Goal: Information Seeking & Learning: Learn about a topic

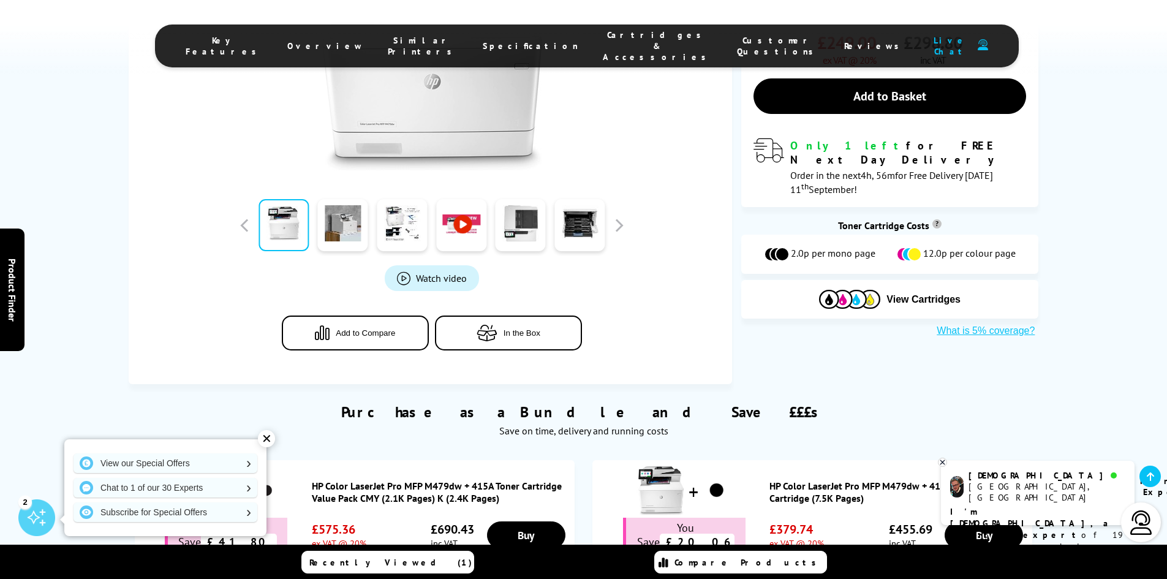
scroll to position [368, 0]
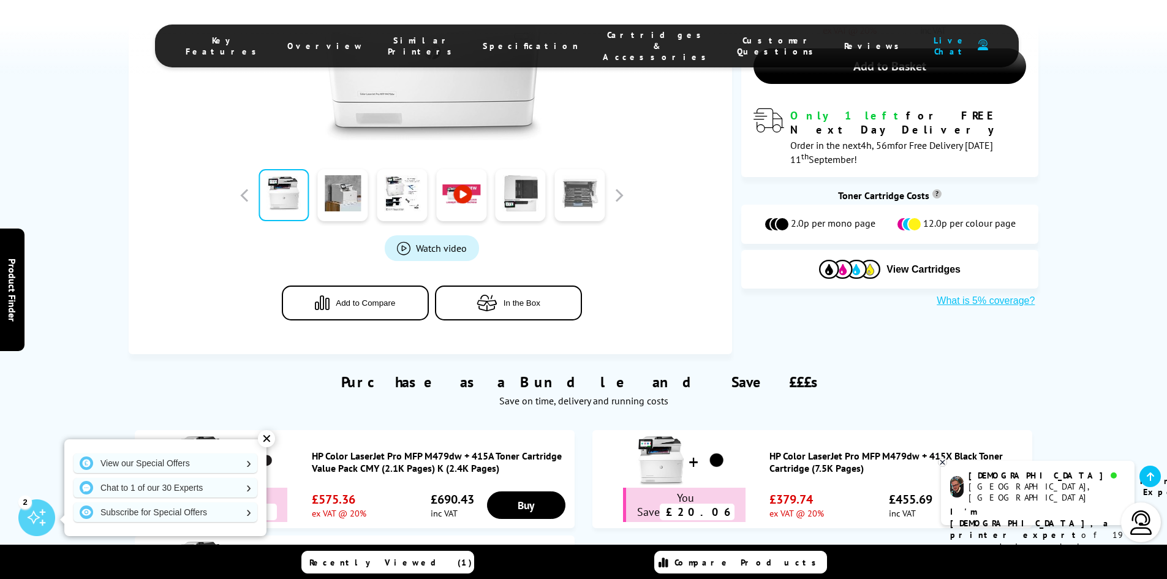
click at [587, 205] on link at bounding box center [579, 195] width 50 height 52
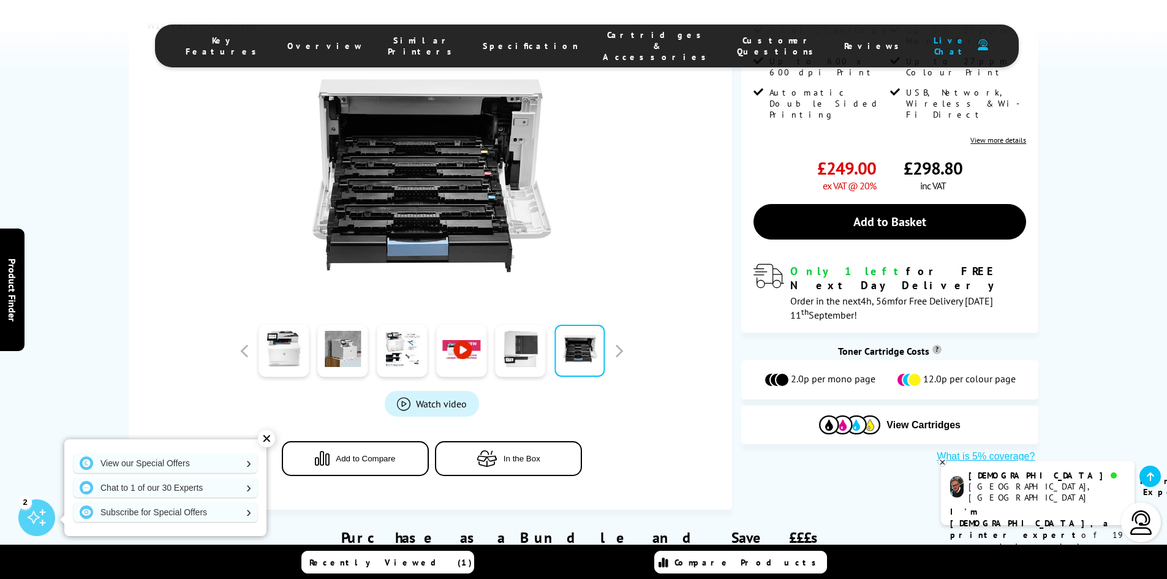
scroll to position [245, 0]
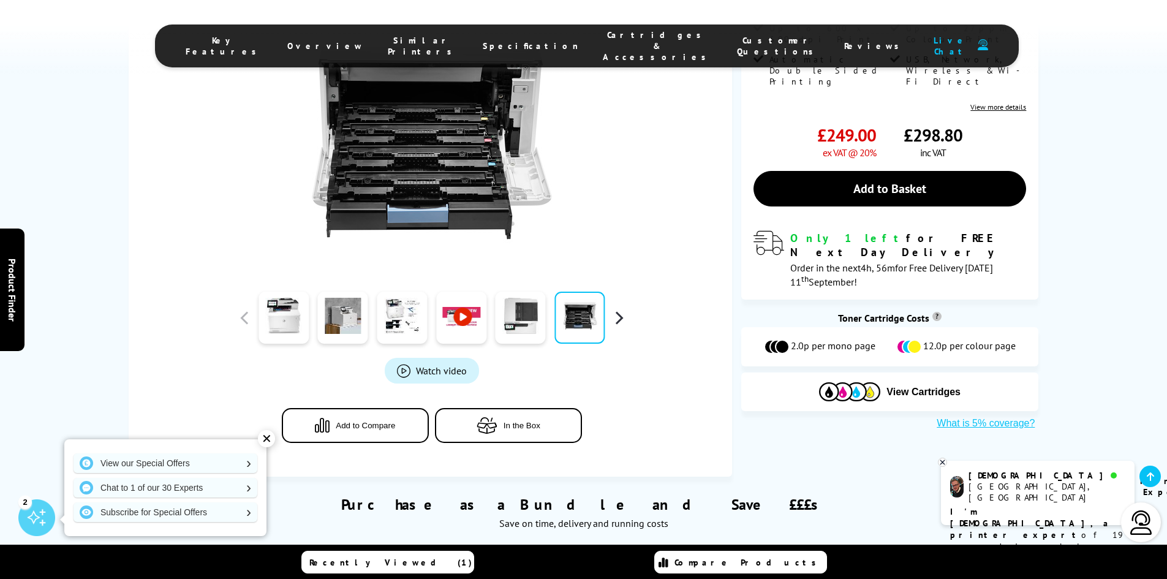
click at [617, 318] on button "button" at bounding box center [618, 318] width 18 height 18
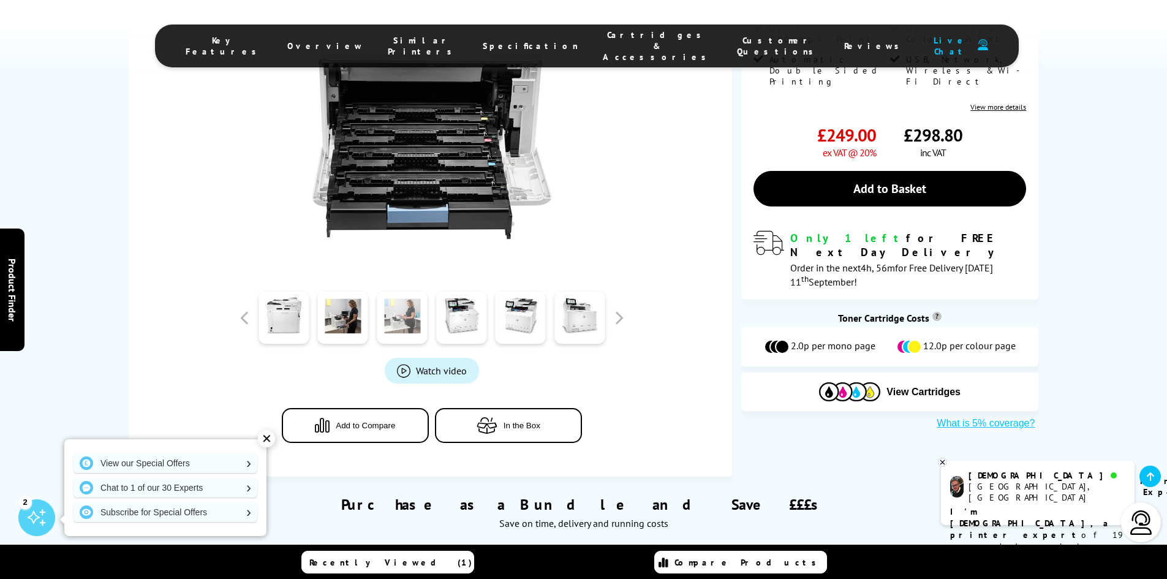
click at [414, 321] on link at bounding box center [402, 318] width 50 height 52
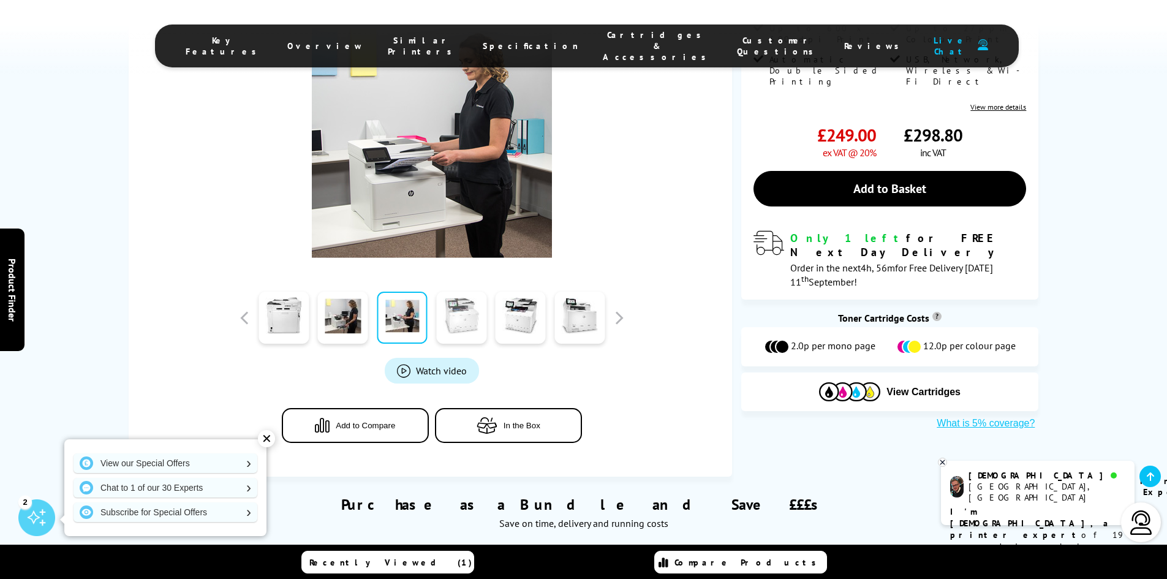
click at [477, 317] on link at bounding box center [461, 318] width 50 height 52
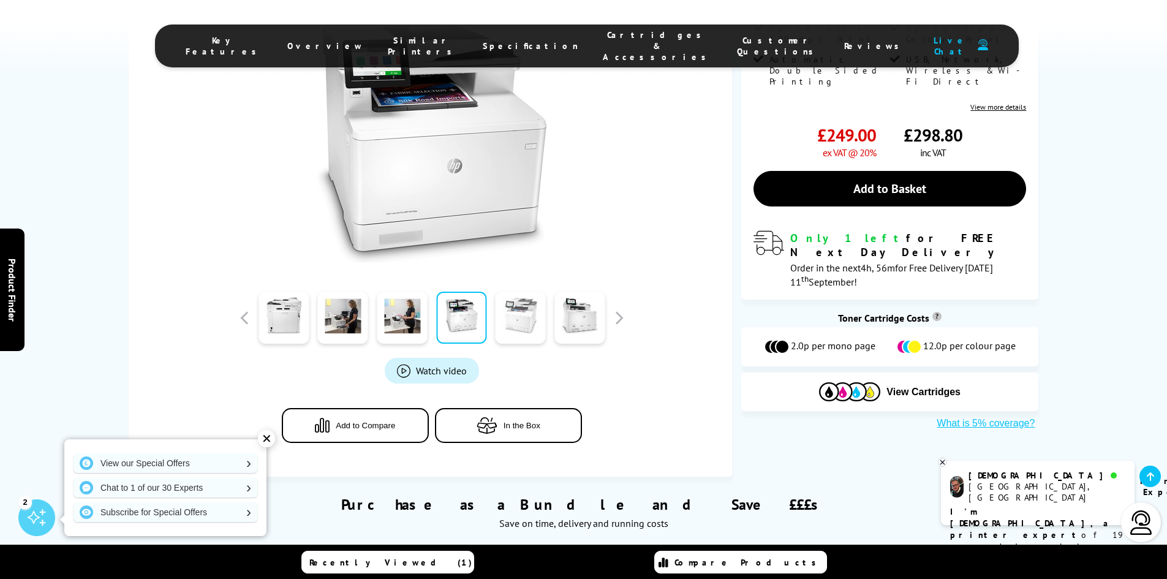
click at [518, 312] on link at bounding box center [521, 318] width 50 height 52
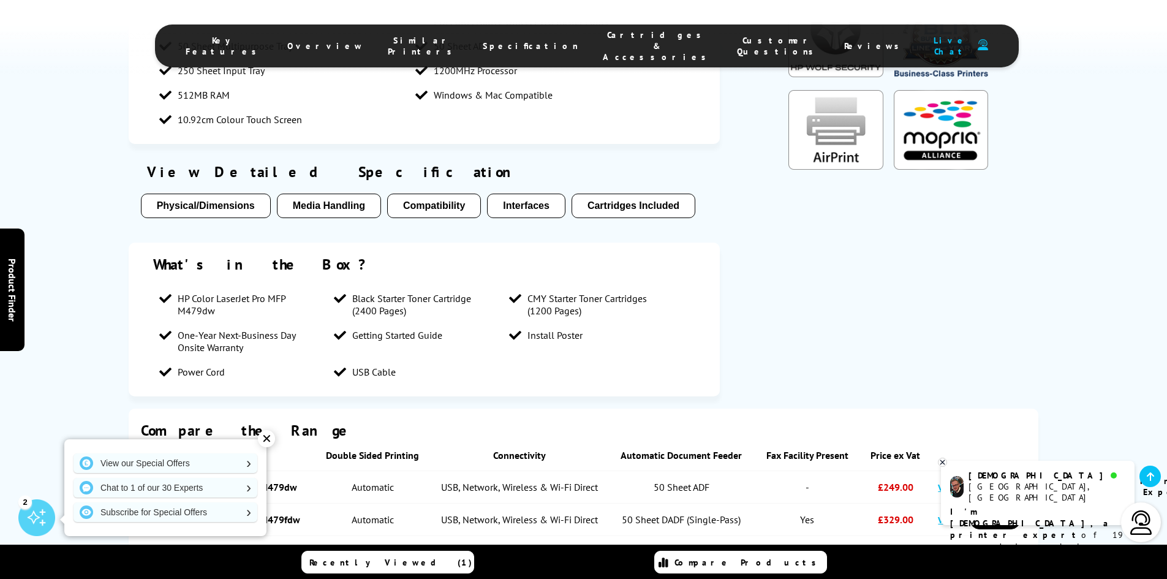
scroll to position [1225, 0]
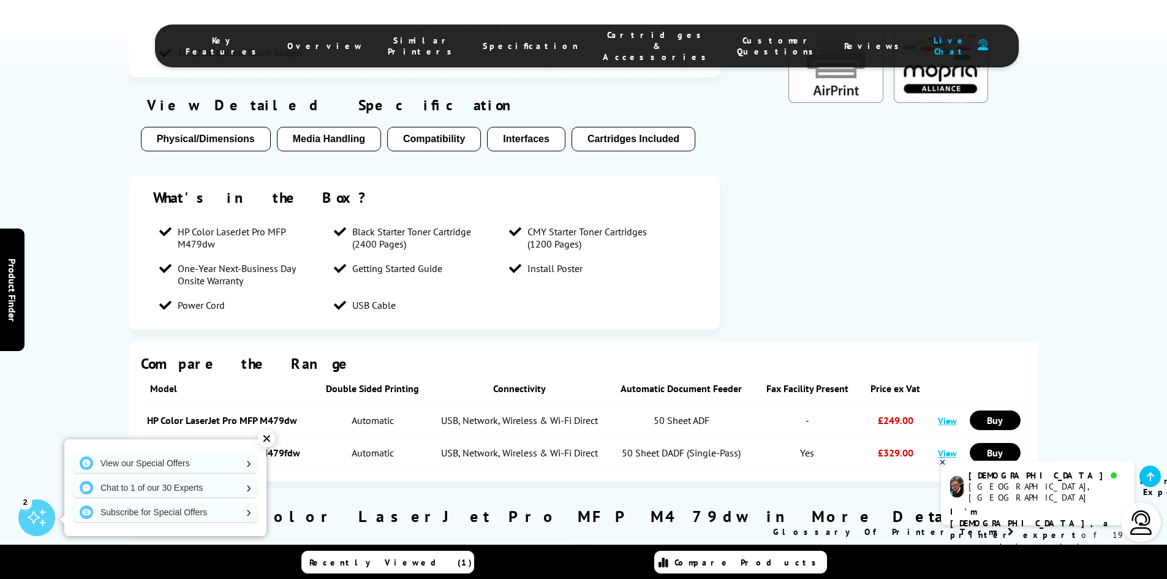
click at [668, 140] on button "Cartridges Included" at bounding box center [633, 139] width 124 height 25
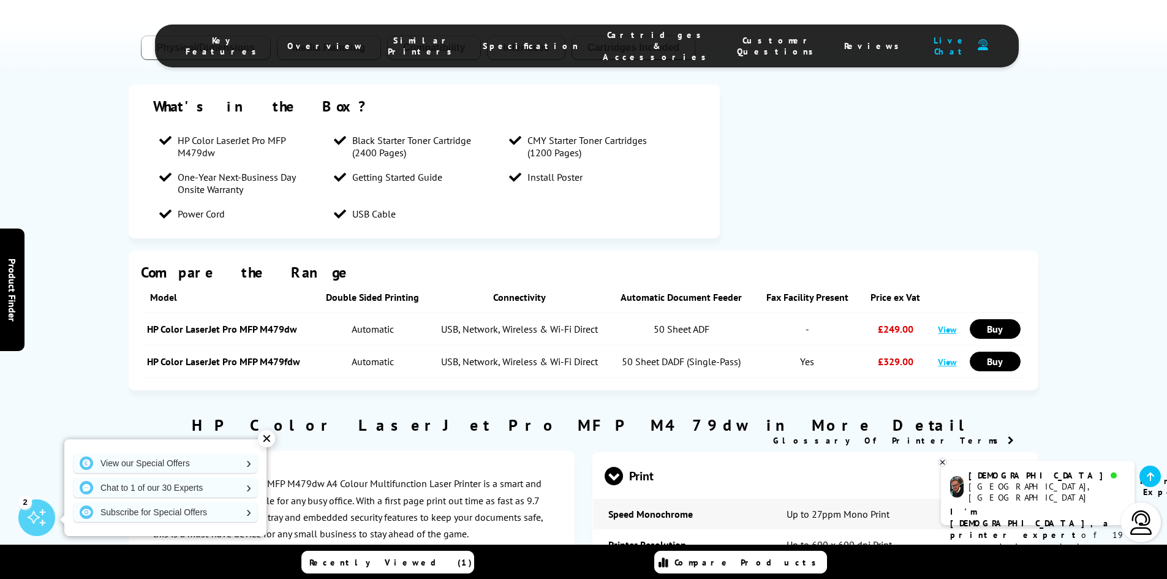
scroll to position [1255, 0]
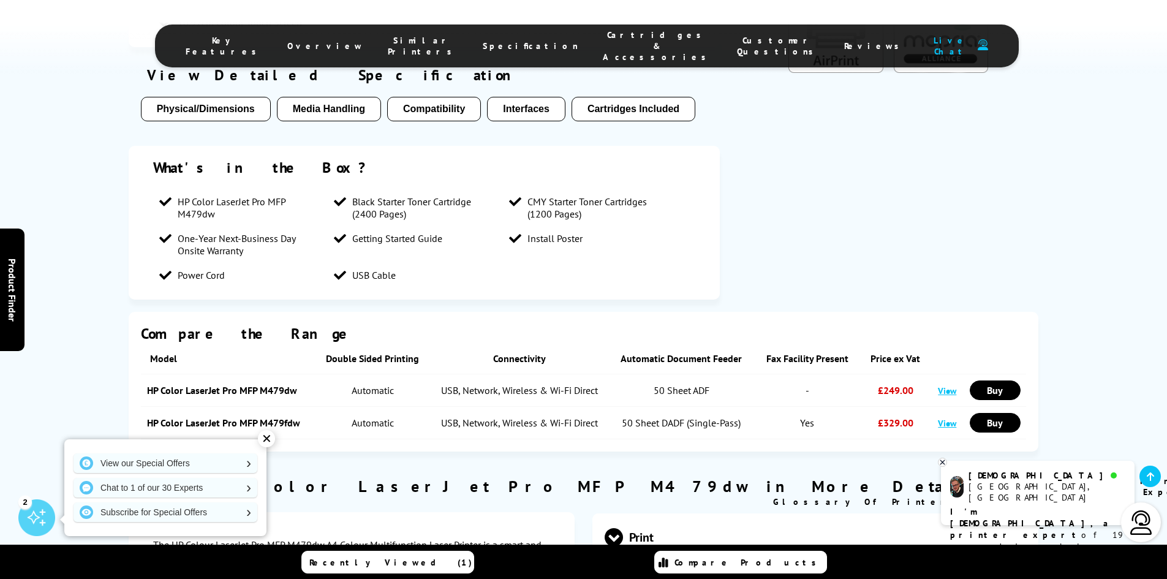
click at [426, 106] on button "Compatibility" at bounding box center [434, 109] width 94 height 25
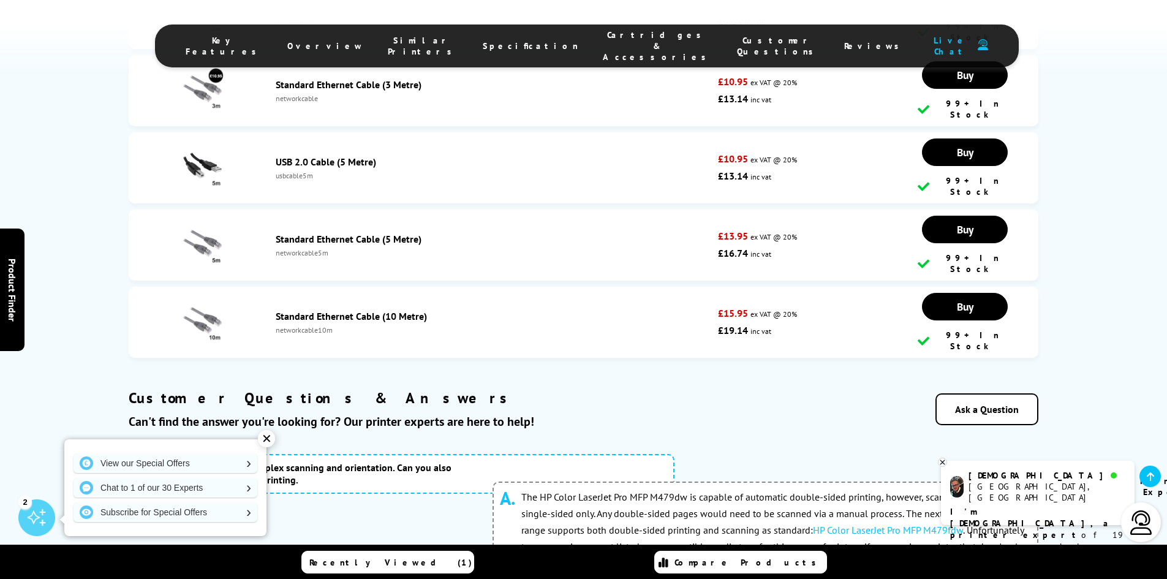
scroll to position [5292, 0]
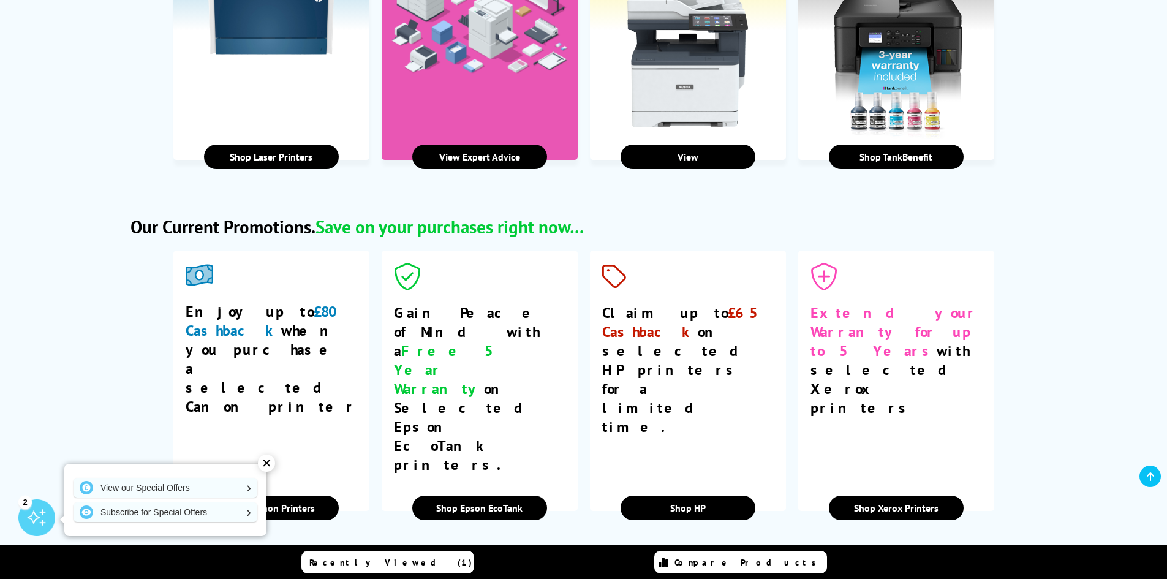
scroll to position [1960, 0]
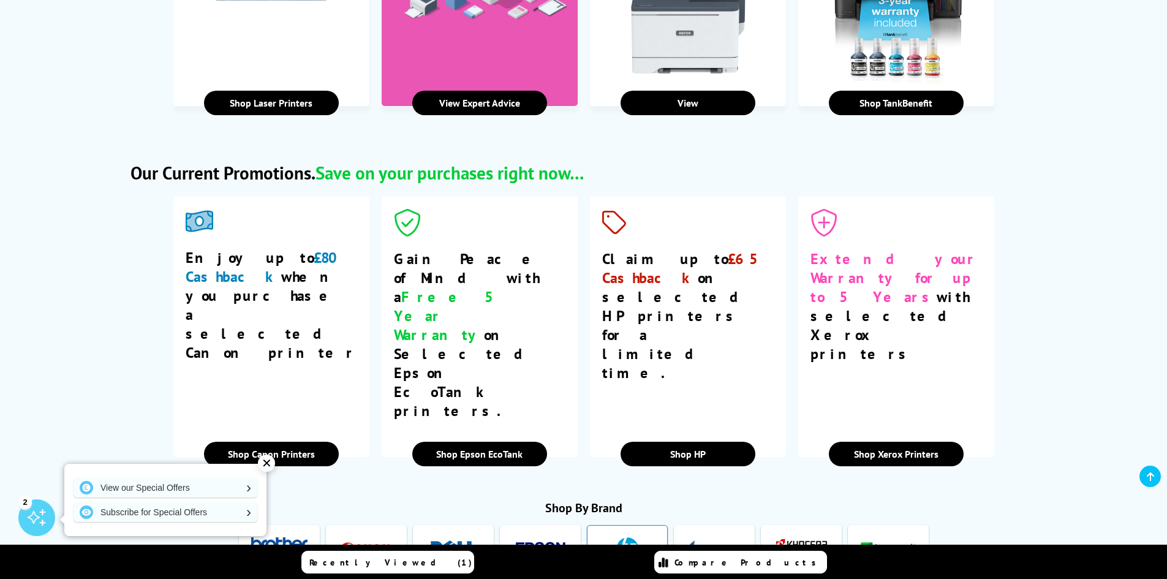
click at [643, 537] on img at bounding box center [627, 548] width 56 height 23
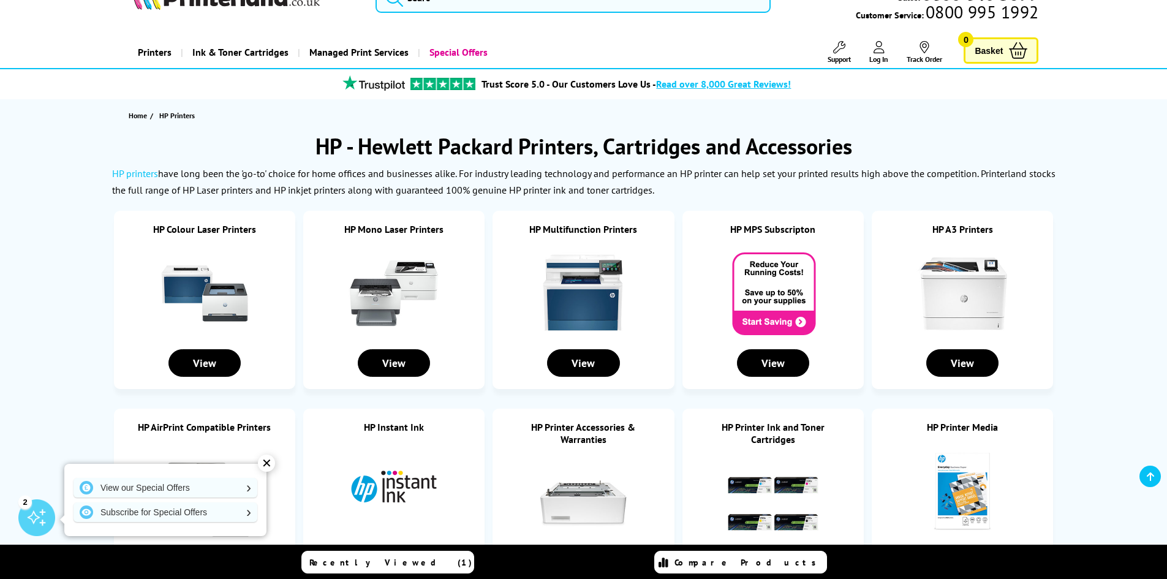
scroll to position [245, 0]
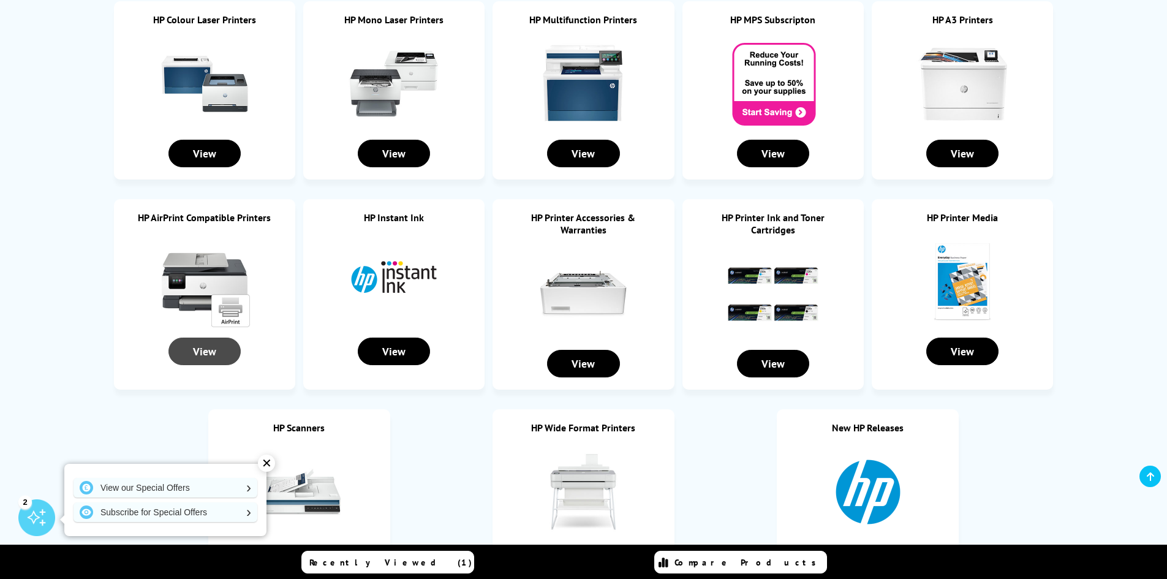
click at [208, 349] on div "View" at bounding box center [204, 351] width 72 height 28
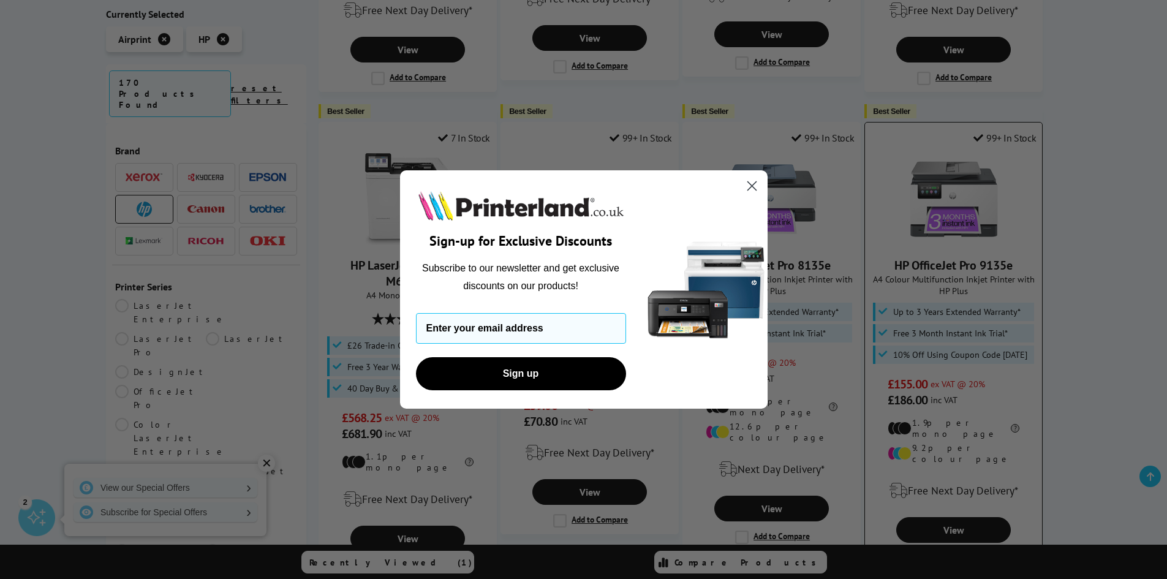
scroll to position [1164, 0]
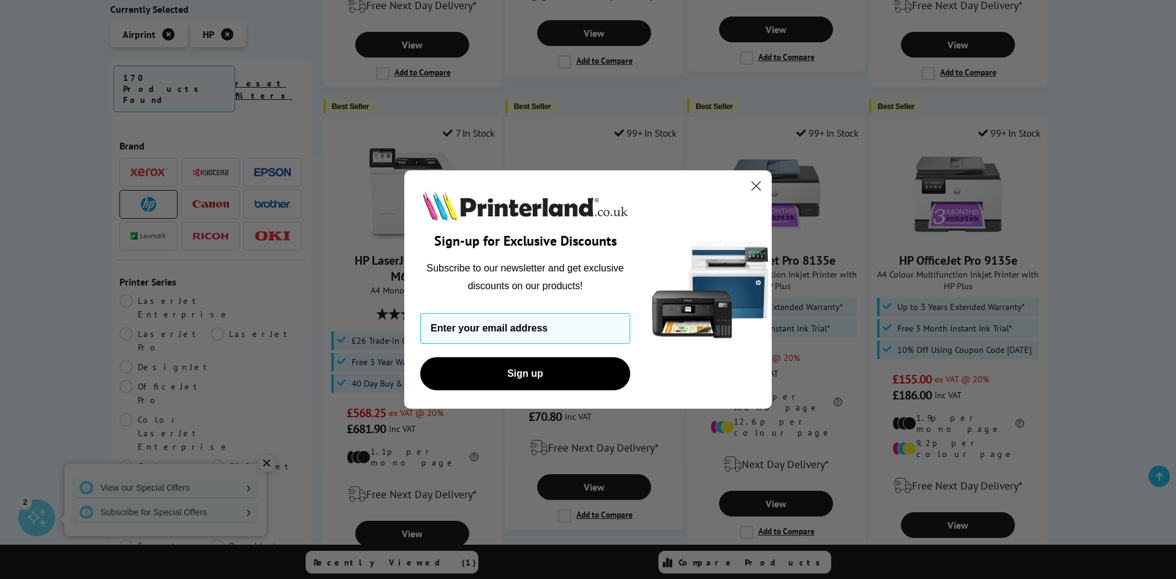
click at [753, 186] on circle "Close dialog" at bounding box center [756, 186] width 20 height 20
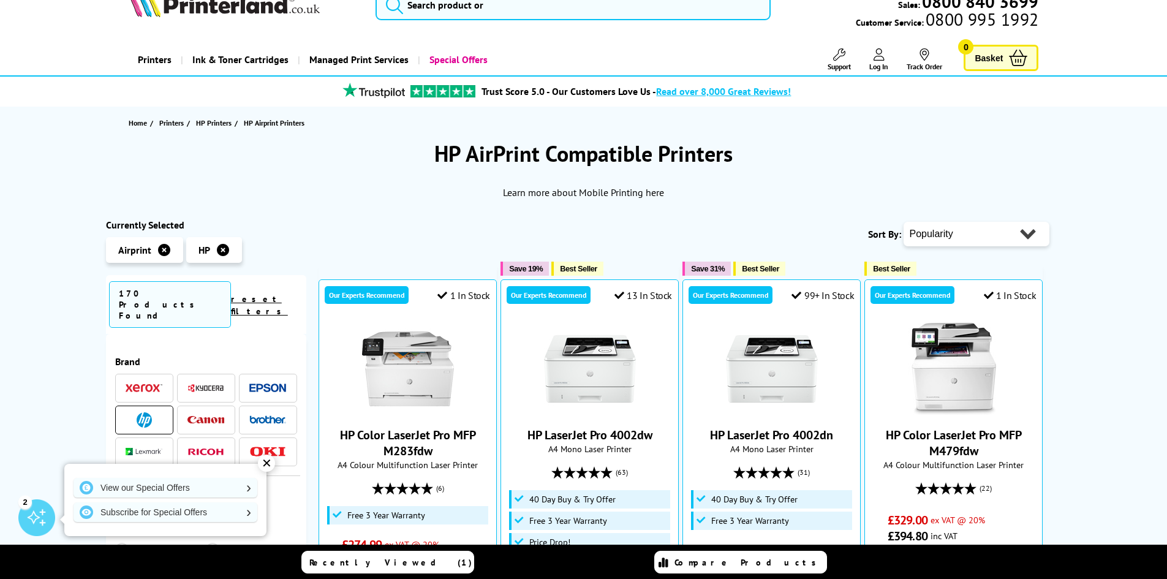
scroll to position [0, 0]
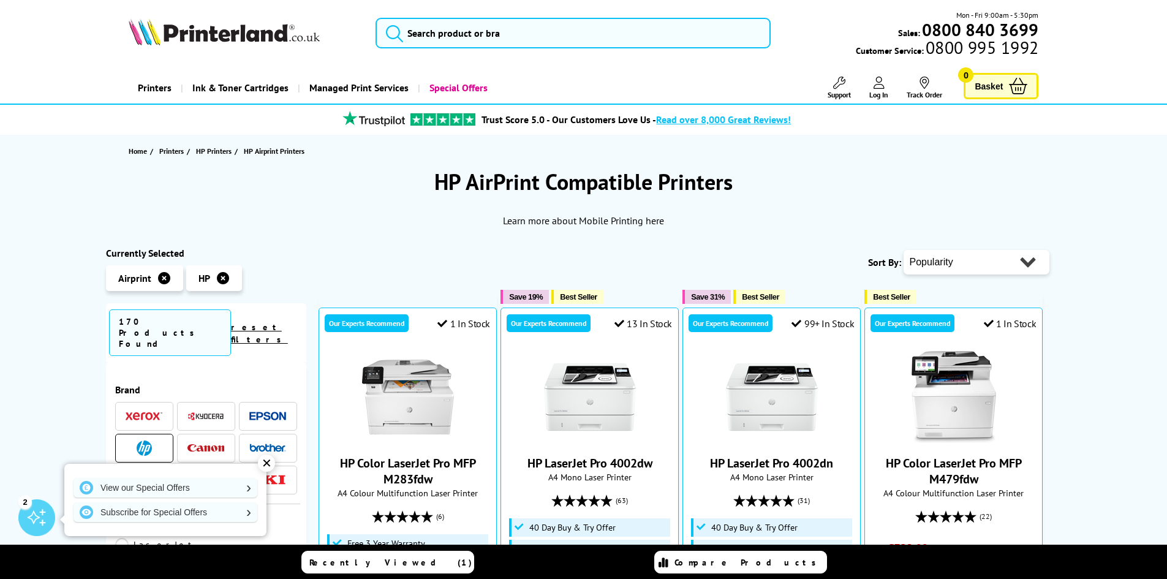
click at [244, 31] on img at bounding box center [224, 31] width 191 height 27
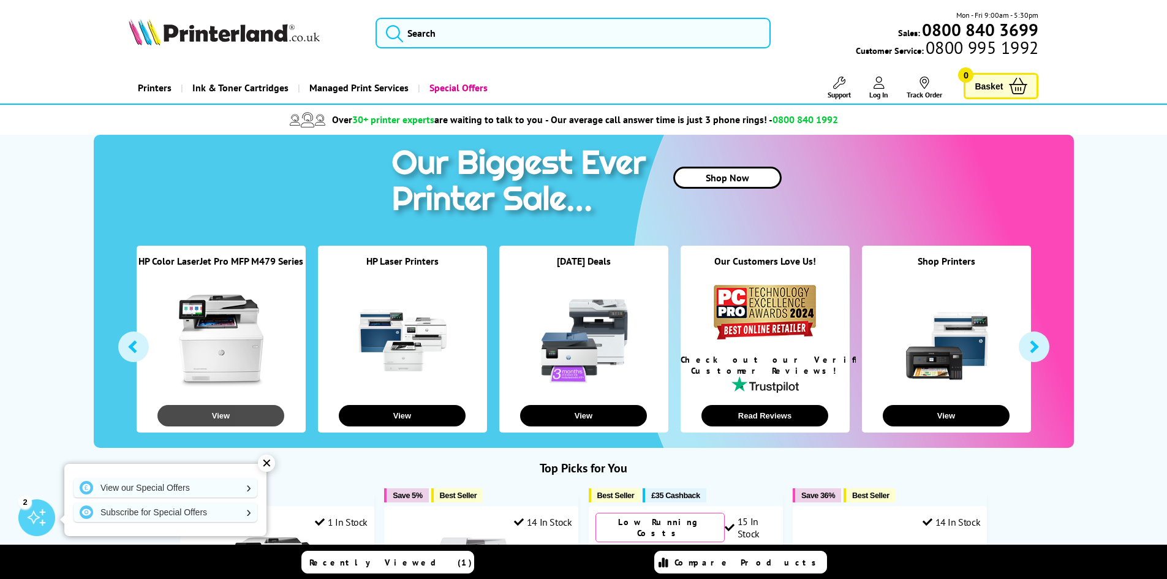
click at [233, 420] on button "View" at bounding box center [220, 415] width 127 height 21
